Goal: Information Seeking & Learning: Learn about a topic

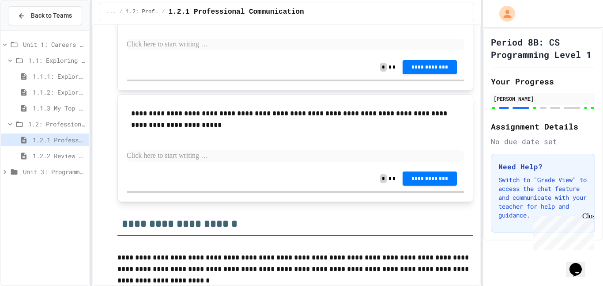
scroll to position [1891, 0]
click at [226, 54] on div "**********" at bounding box center [296, 23] width 338 height 63
click at [228, 50] on p at bounding box center [296, 43] width 338 height 11
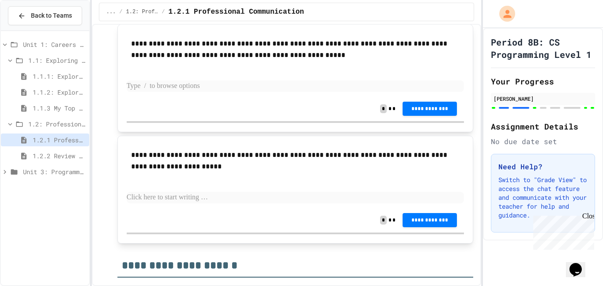
scroll to position [1853, 0]
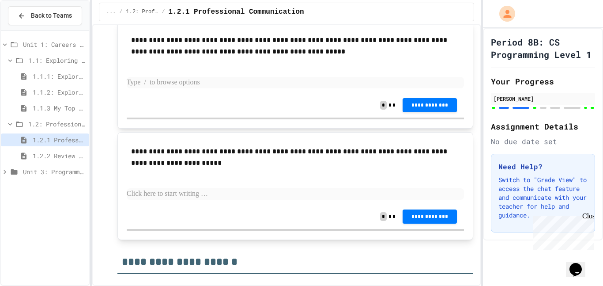
click at [228, 57] on p "**********" at bounding box center [295, 45] width 329 height 23
click at [63, 172] on span "Unit 3: Programming Fundamentals" at bounding box center [54, 171] width 63 height 9
click at [62, 189] on span "3.1: What is Code?" at bounding box center [56, 187] width 57 height 9
click at [61, 204] on span "3.1.1: Why Learn to Program?" at bounding box center [59, 203] width 53 height 9
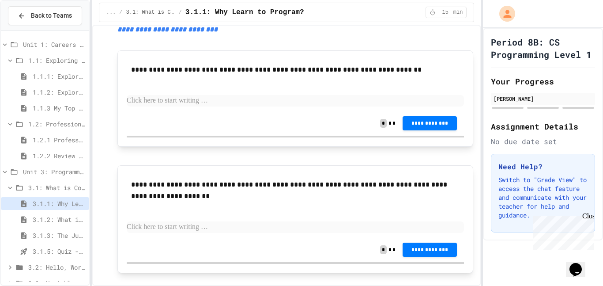
scroll to position [356, 0]
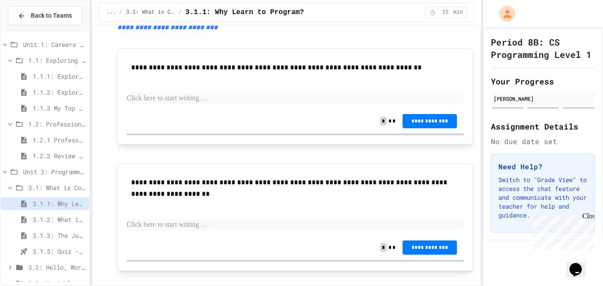
click at [230, 99] on p at bounding box center [296, 98] width 338 height 11
click at [63, 267] on span "3.2: Hello, World!" at bounding box center [56, 266] width 57 height 9
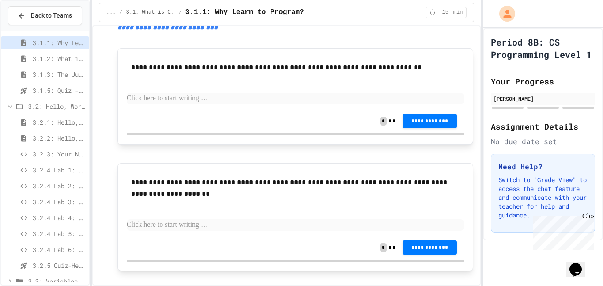
scroll to position [173, 0]
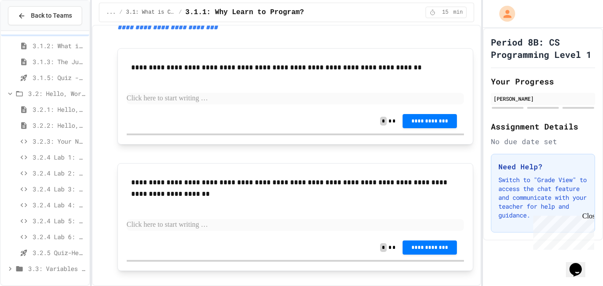
click at [52, 141] on span "3.2.3: Your Name and Favorite Movie" at bounding box center [59, 140] width 53 height 9
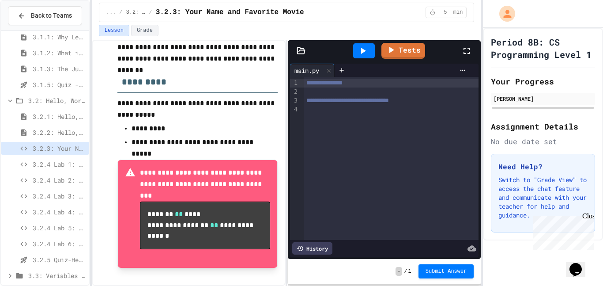
scroll to position [157, 0]
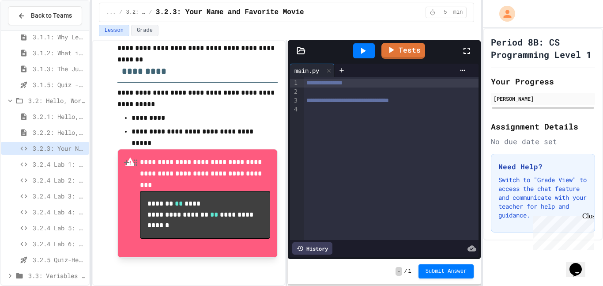
click at [71, 165] on span "3.2.4 Lab 1: Message Fix" at bounding box center [59, 163] width 53 height 9
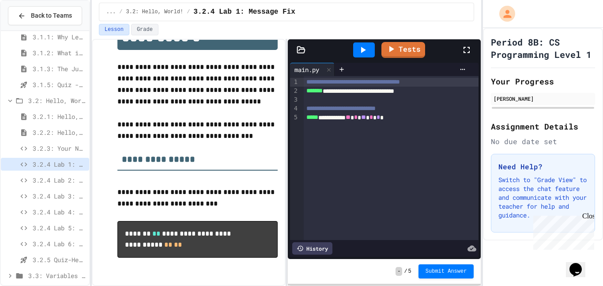
scroll to position [29, 0]
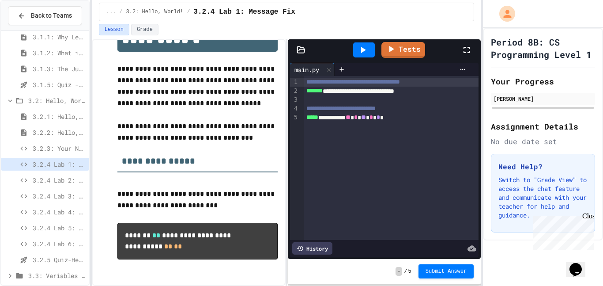
click at [56, 185] on div "3.2.4 Lab 2: Complete the Greeting" at bounding box center [45, 179] width 88 height 13
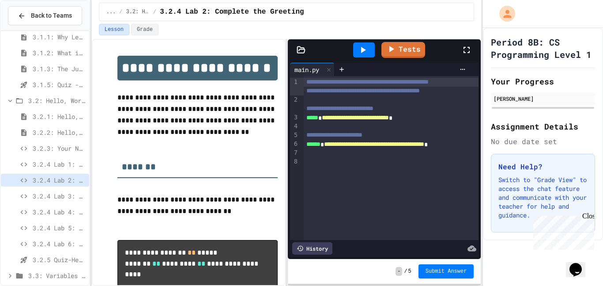
scroll to position [30, 0]
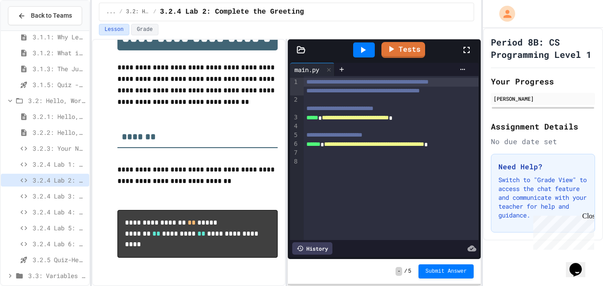
click at [65, 196] on span "3.2.4 Lab 3: Print Statement Repair" at bounding box center [59, 195] width 53 height 9
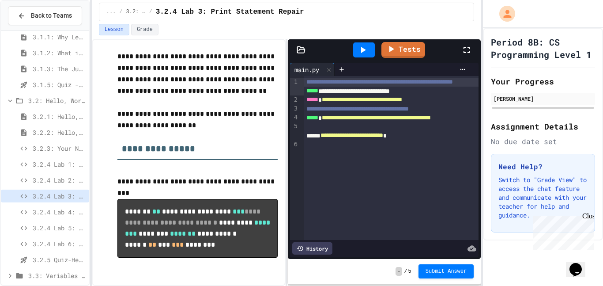
scroll to position [64, 0]
click at [47, 215] on span "3.2.4 Lab 4: Code Commentary Creator" at bounding box center [59, 211] width 53 height 9
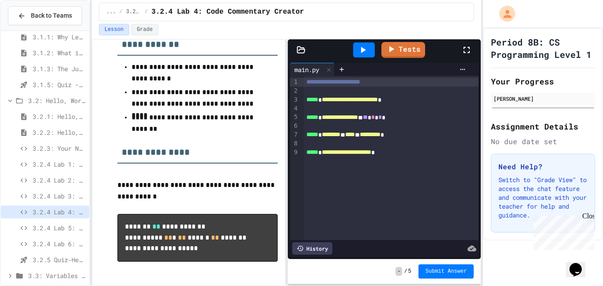
scroll to position [200, 0]
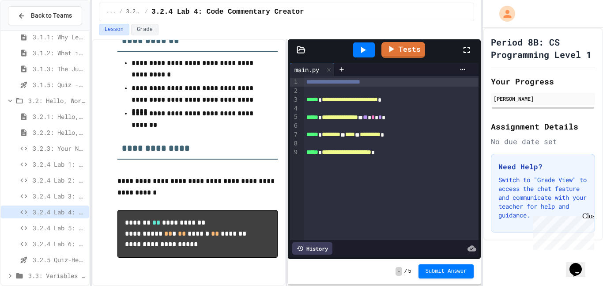
click at [58, 228] on span "3.2.4 Lab 5: Pattern Display Challenge" at bounding box center [59, 227] width 53 height 9
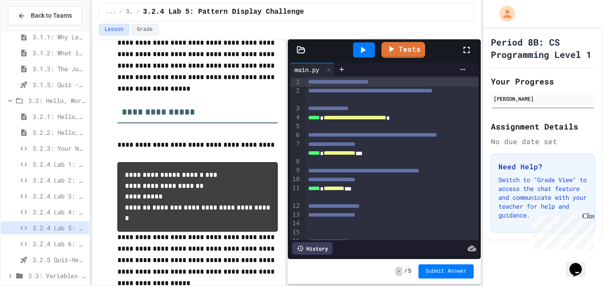
scroll to position [91, 0]
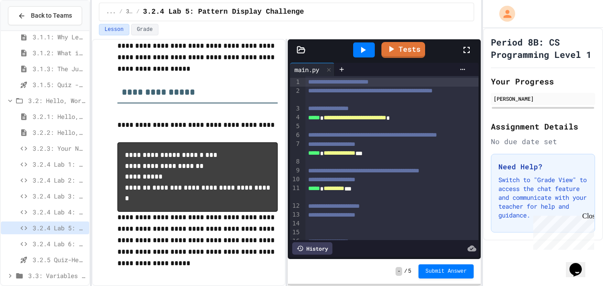
click at [69, 239] on span "3.2.4 Lab 6: Multi-Print Message" at bounding box center [59, 243] width 53 height 9
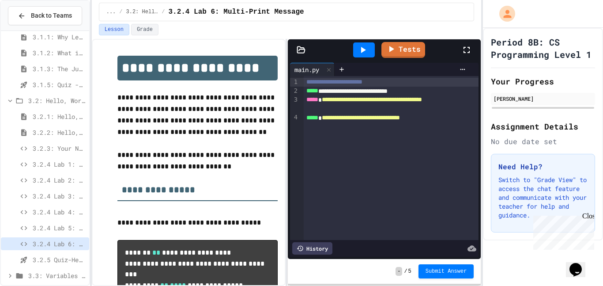
click at [54, 260] on span "3.2.5 Quiz-Hello, World" at bounding box center [59, 259] width 53 height 9
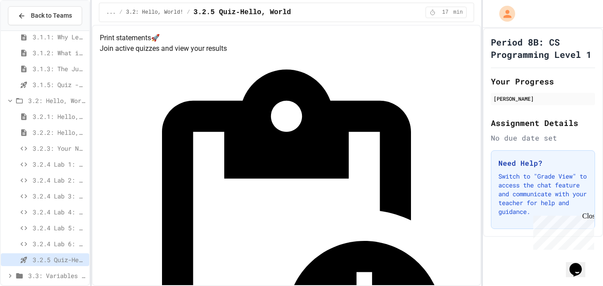
scroll to position [173, 0]
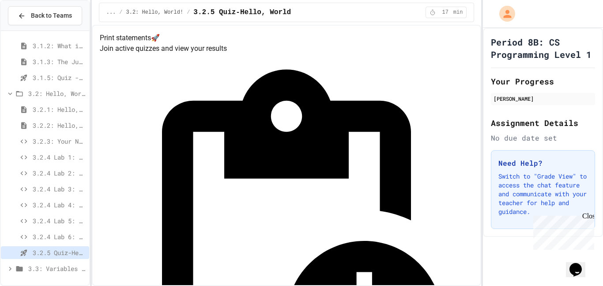
click at [52, 270] on span "3.3: Variables and Data Types" at bounding box center [56, 268] width 57 height 9
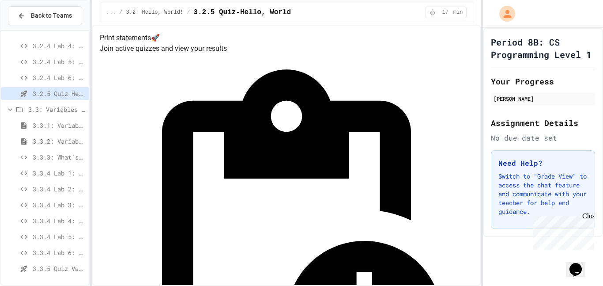
scroll to position [0, 0]
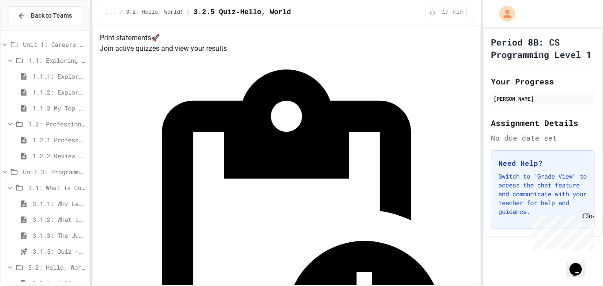
click at [45, 80] on span "1.1.1: Exploring CS Careers" at bounding box center [59, 76] width 53 height 9
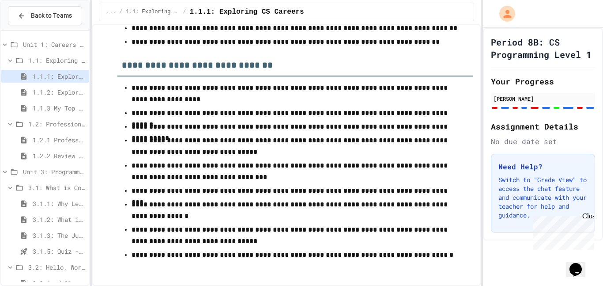
scroll to position [3576, 0]
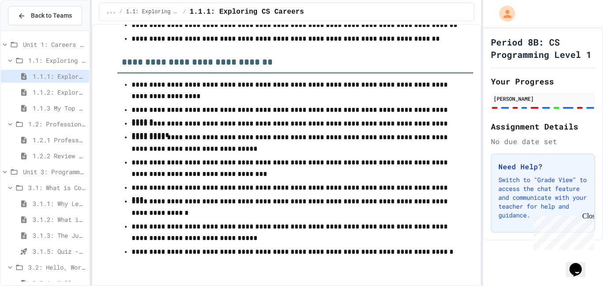
click at [55, 78] on span "1.1.1: Exploring CS Careers" at bounding box center [59, 76] width 53 height 9
click at [45, 91] on span "1.1.2: Exploring CS Careers - Review" at bounding box center [59, 91] width 53 height 9
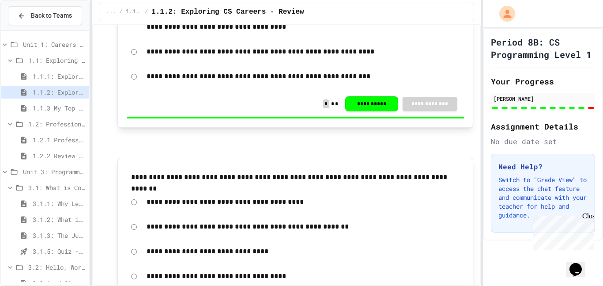
scroll to position [2106, 0]
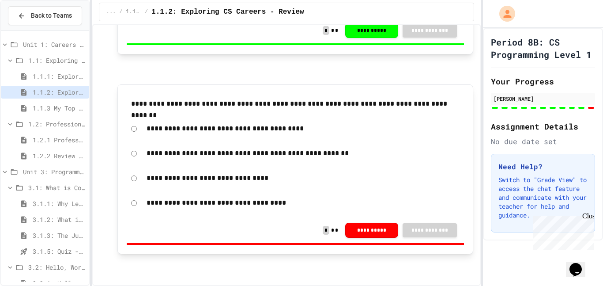
click at [49, 109] on span "1.1.3 My Top 3 CS Careers!" at bounding box center [59, 107] width 53 height 9
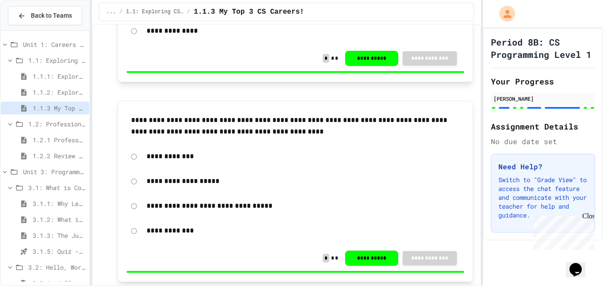
scroll to position [1774, 0]
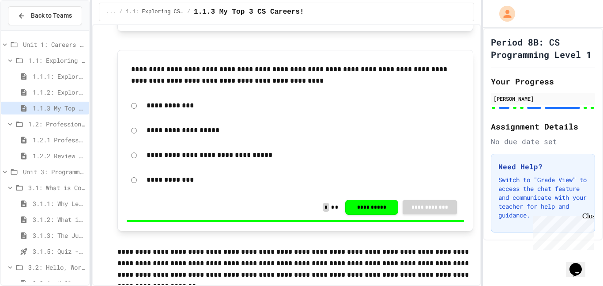
click at [61, 56] on span "1.1: Exploring CS Careers" at bounding box center [56, 60] width 57 height 9
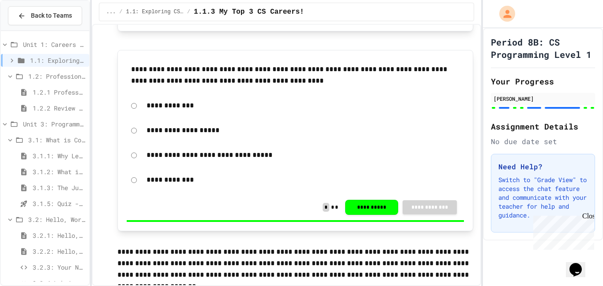
click at [57, 92] on span "1.2.1 Professional Communication" at bounding box center [59, 91] width 53 height 9
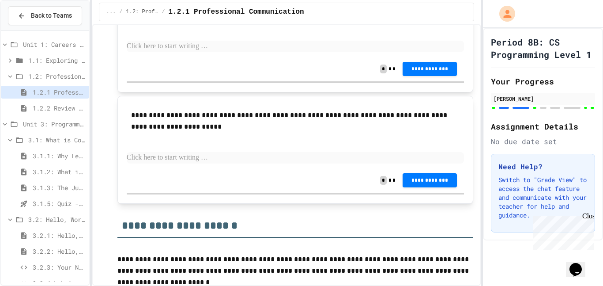
scroll to position [1891, 0]
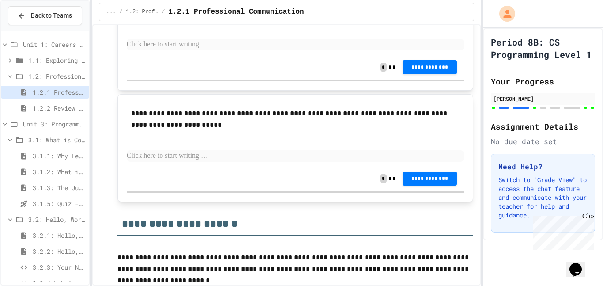
click at [233, 50] on p at bounding box center [296, 44] width 338 height 11
click at [236, 50] on p at bounding box center [296, 44] width 338 height 11
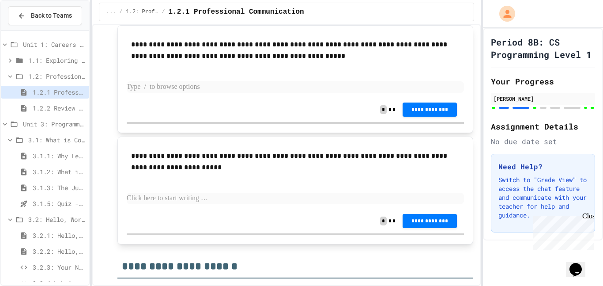
scroll to position [1848, 0]
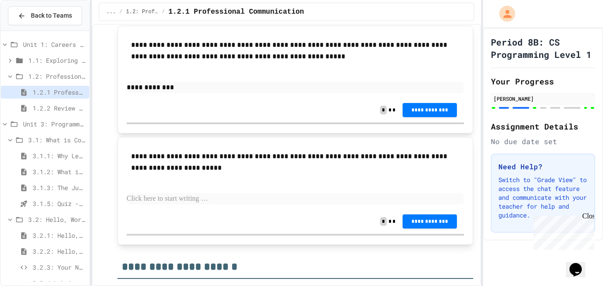
click at [170, 122] on div "**********" at bounding box center [296, 110] width 338 height 25
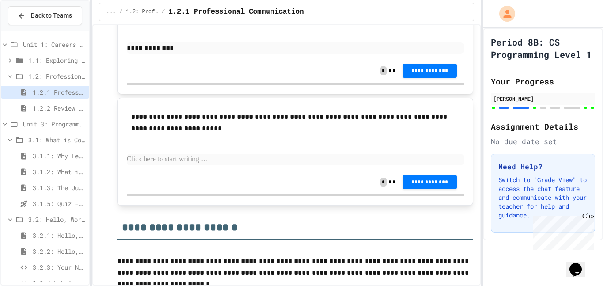
scroll to position [1888, 0]
click at [189, 53] on p "**********" at bounding box center [296, 47] width 338 height 11
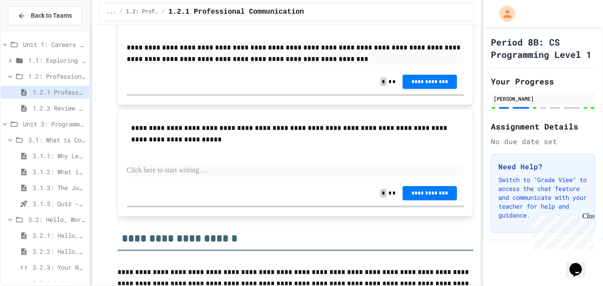
click at [188, 176] on p at bounding box center [296, 170] width 338 height 11
click at [173, 65] on p "**********" at bounding box center [296, 53] width 338 height 23
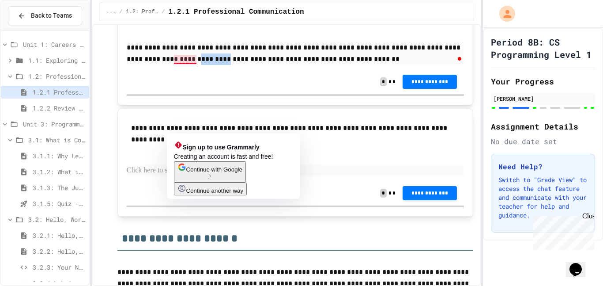
click at [187, 65] on p "**********" at bounding box center [296, 53] width 338 height 23
click at [192, 65] on p "**********" at bounding box center [296, 53] width 338 height 23
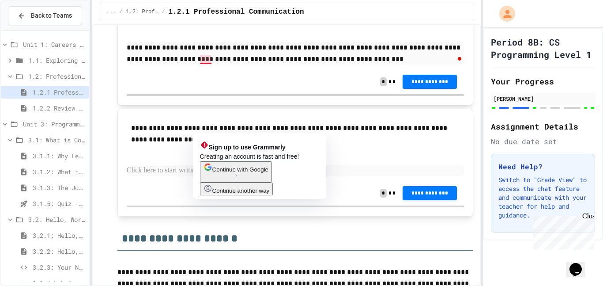
click at [212, 65] on p "**********" at bounding box center [296, 53] width 338 height 23
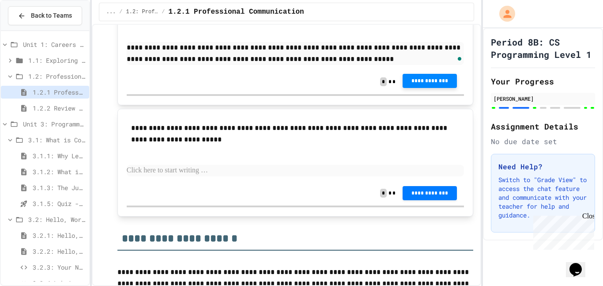
click at [423, 84] on span "**********" at bounding box center [430, 80] width 40 height 7
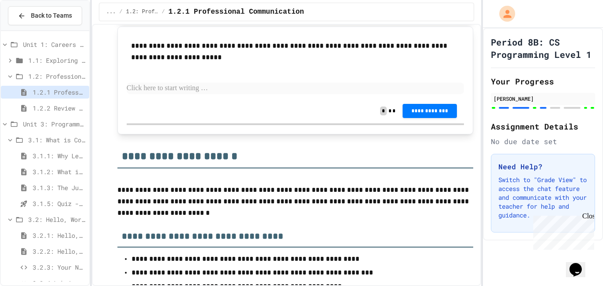
scroll to position [1971, 0]
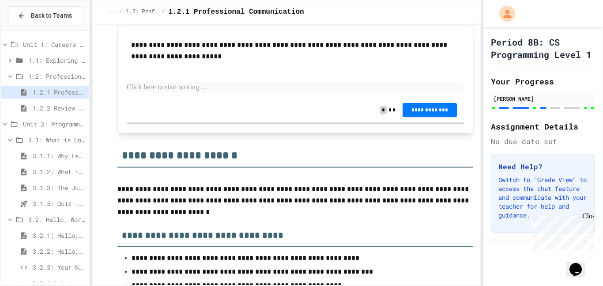
click at [170, 93] on p at bounding box center [296, 87] width 338 height 11
